Goal: Transaction & Acquisition: Obtain resource

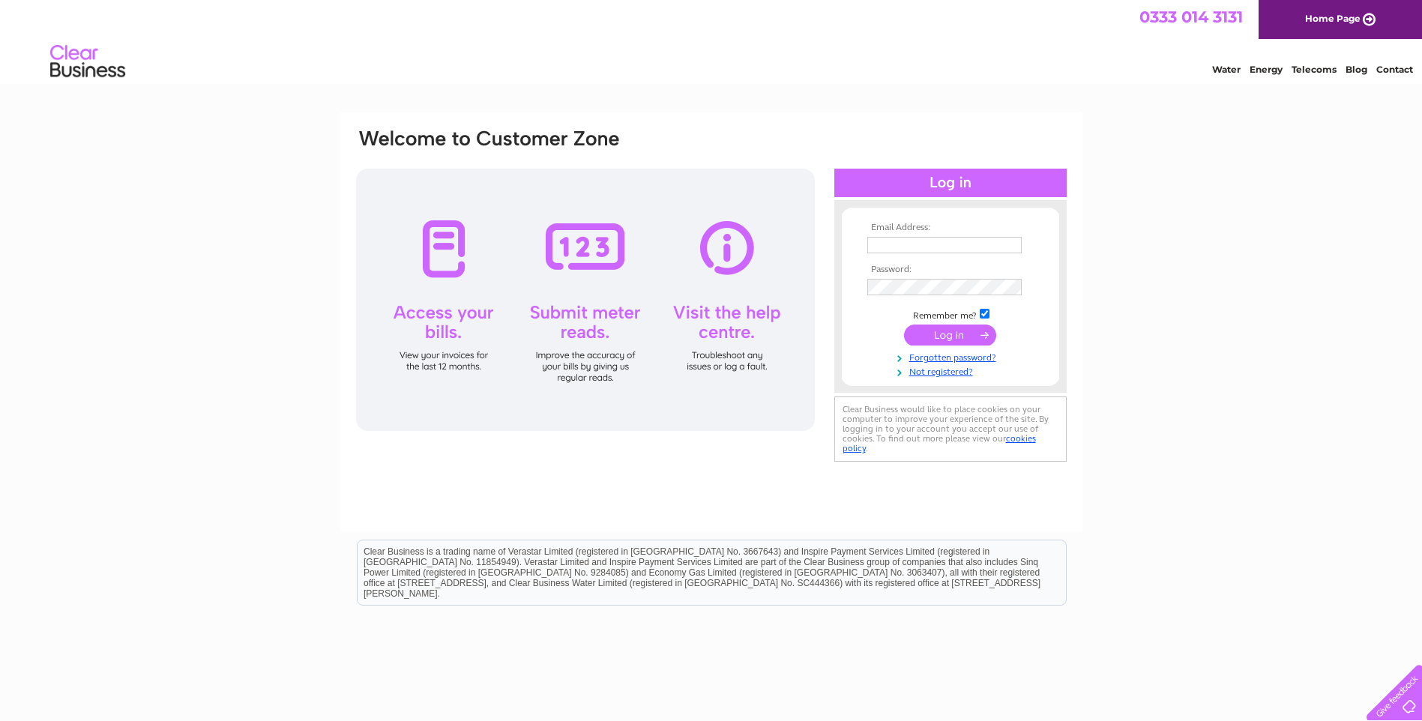
type input "pl.mersey@corybrothers.com"
click at [948, 338] on input "submit" at bounding box center [950, 335] width 92 height 21
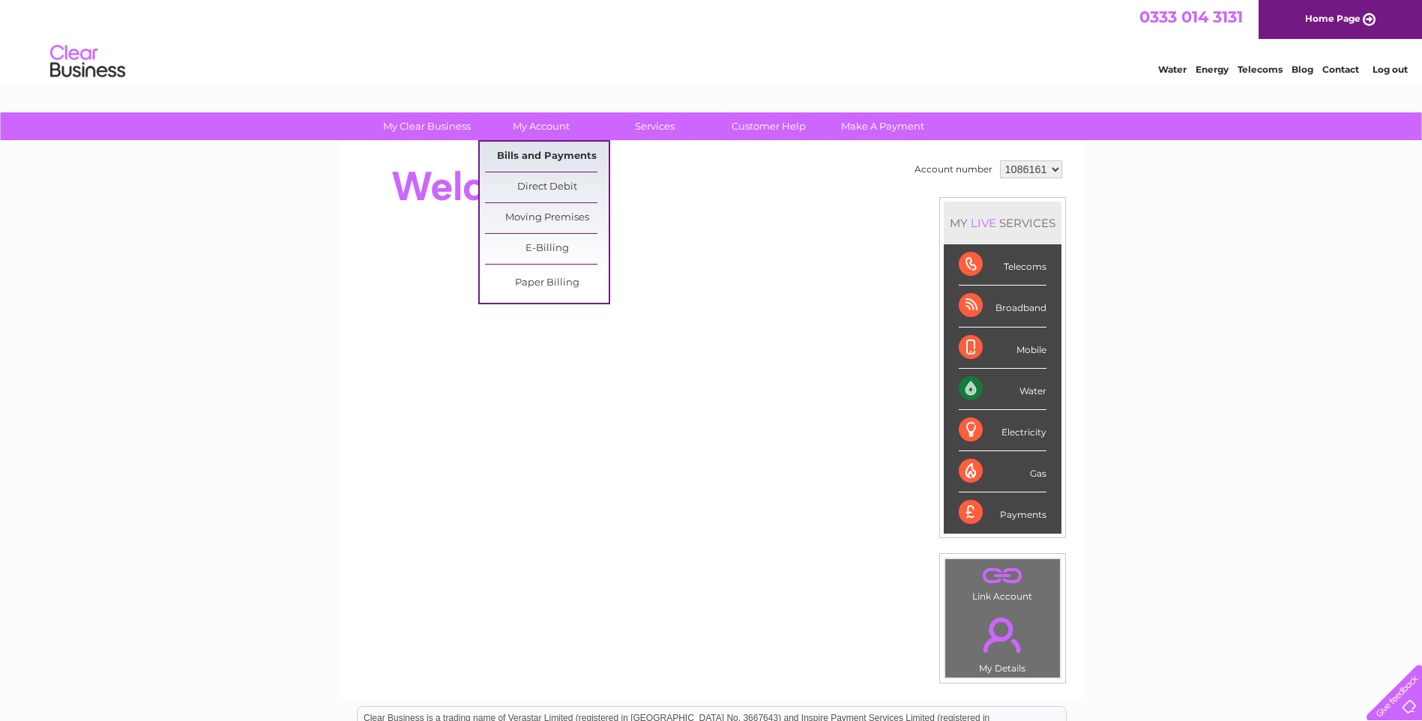
click at [539, 157] on link "Bills and Payments" at bounding box center [547, 157] width 124 height 30
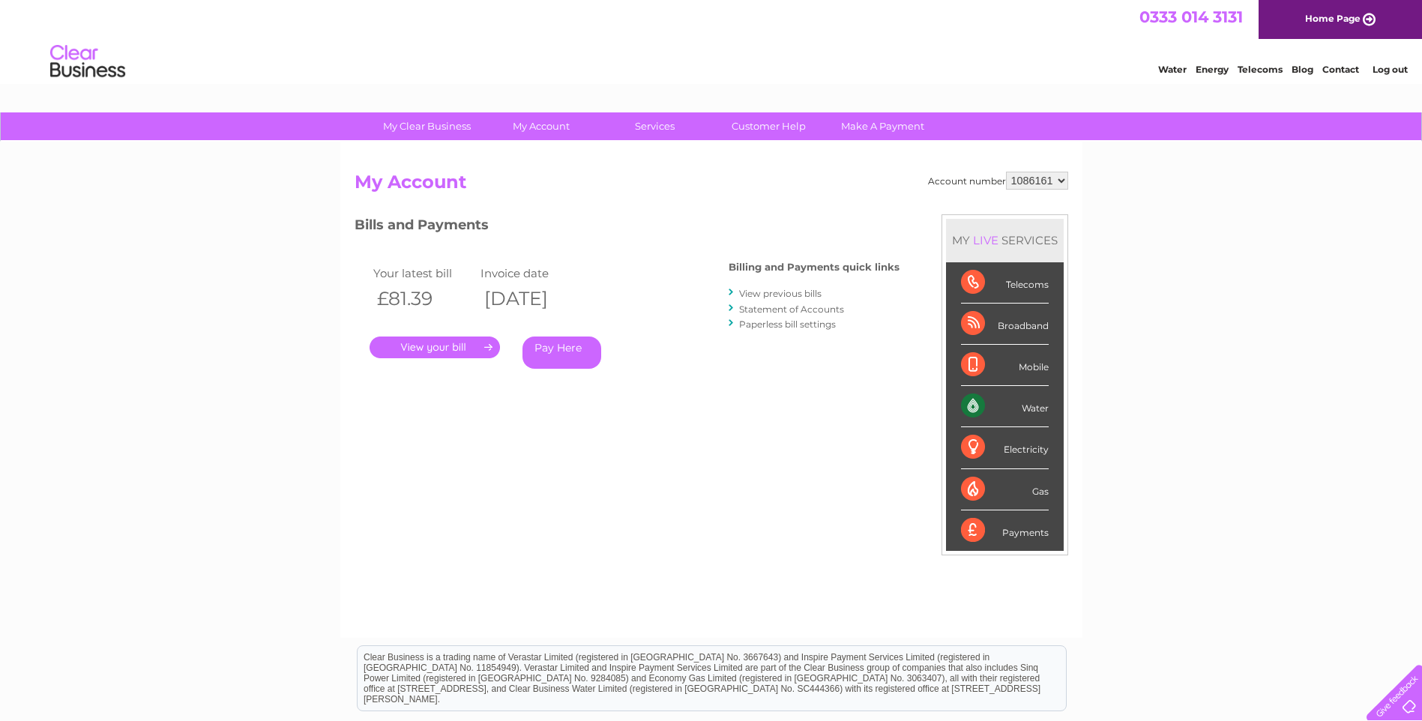
click at [432, 346] on link "." at bounding box center [435, 348] width 130 height 22
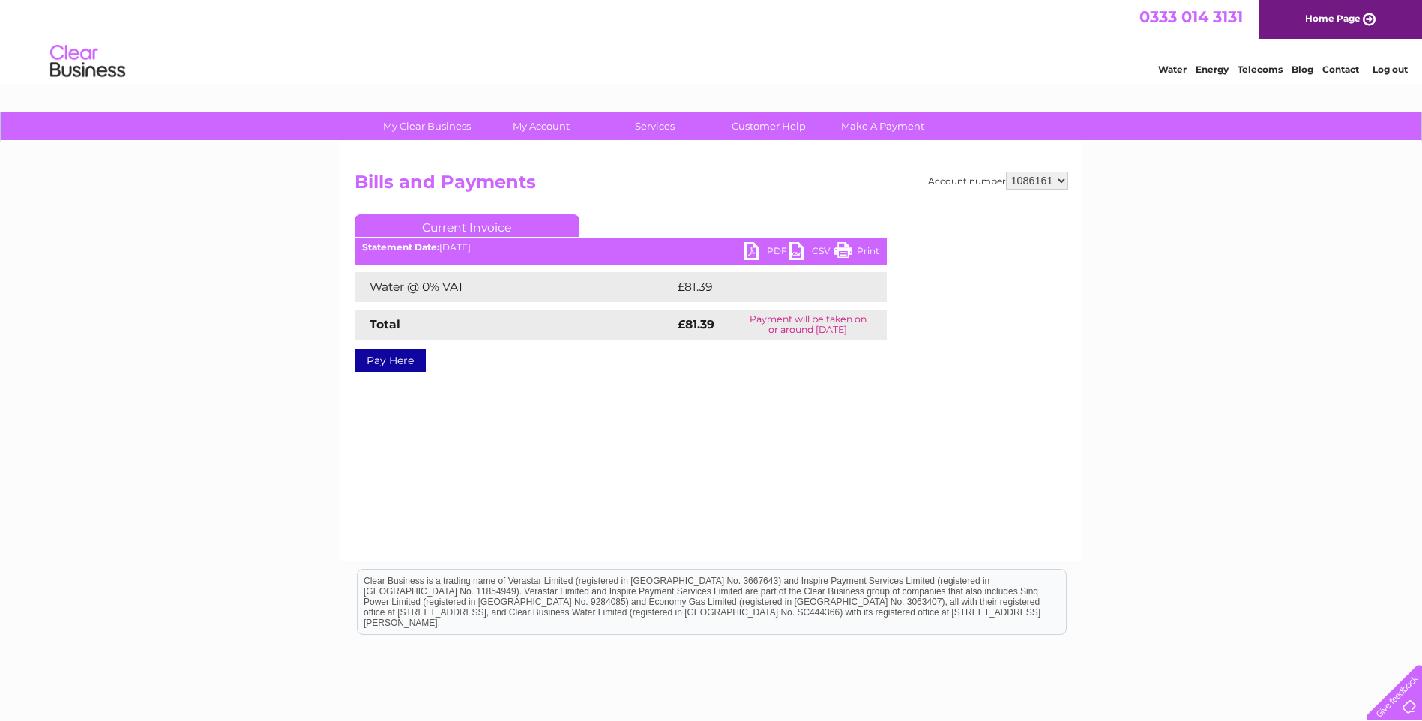
click at [768, 247] on link "PDF" at bounding box center [767, 253] width 45 height 22
drag, startPoint x: 754, startPoint y: 485, endPoint x: 760, endPoint y: 479, distance: 9.0
click at [757, 482] on div "Account number 1086161 Bills and Payments Current Invoice PDF CSV Print £81.39" at bounding box center [711, 352] width 742 height 420
click at [1399, 65] on link "Log out" at bounding box center [1390, 69] width 35 height 11
